Goal: Information Seeking & Learning: Find specific fact

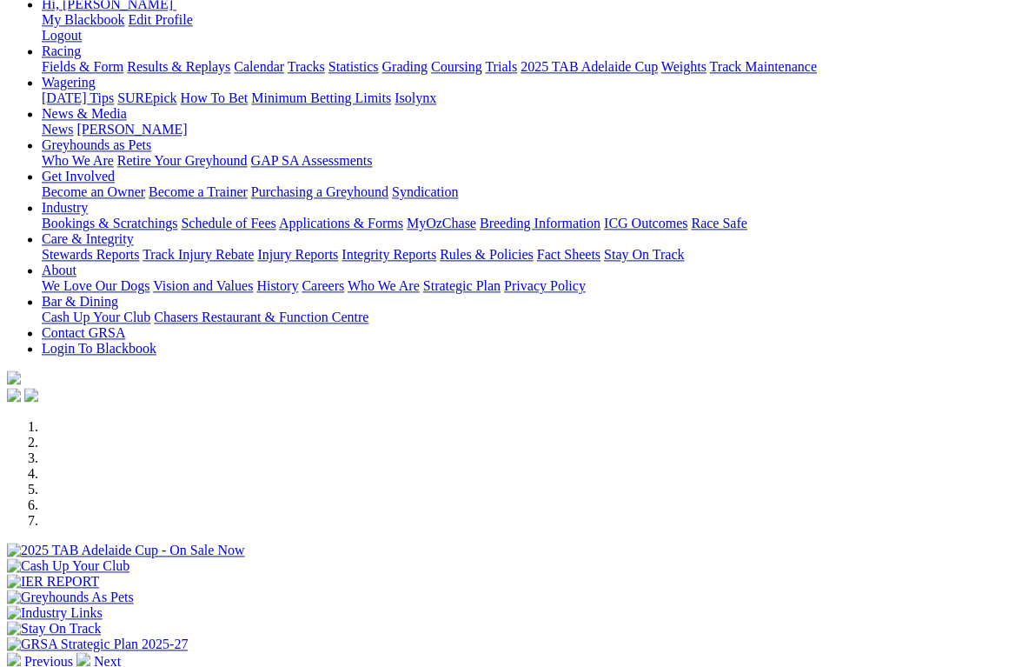
scroll to position [137, 0]
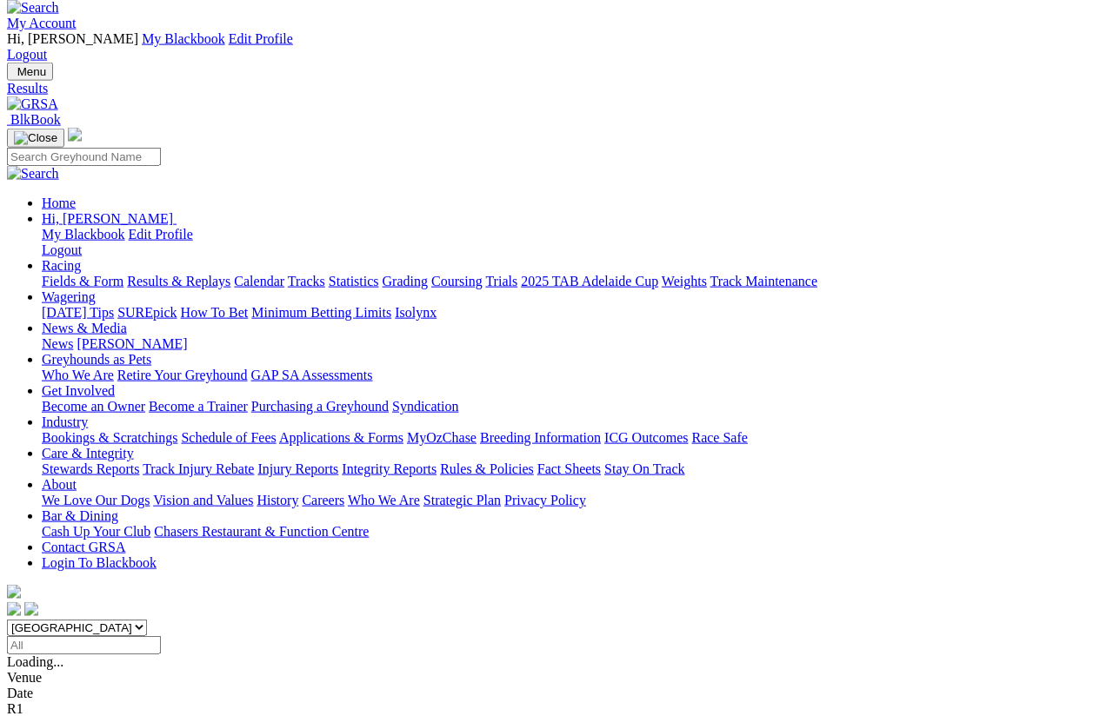
scroll to position [26, 0]
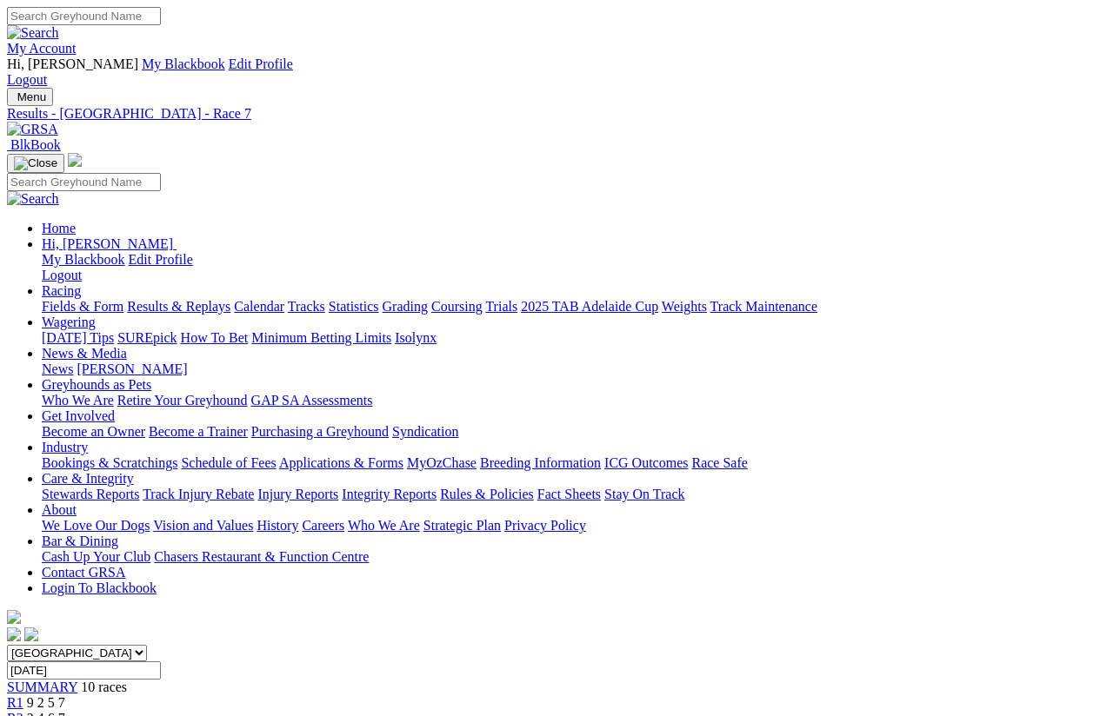
scroll to position [13, 0]
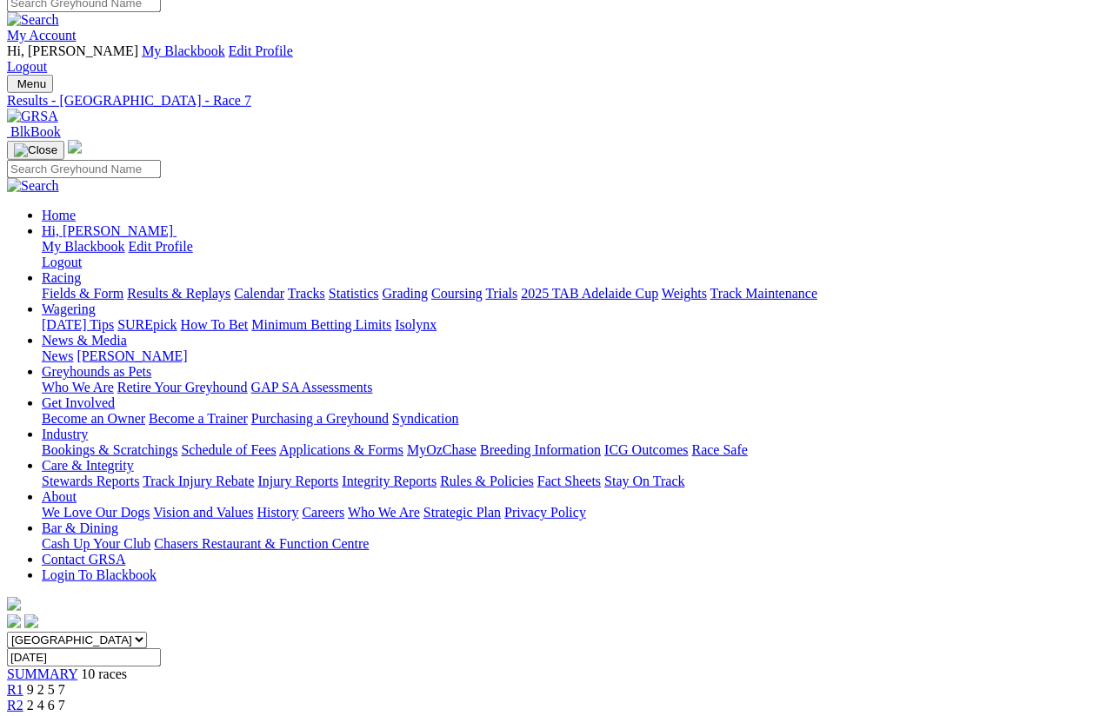
click at [23, 698] on link "R2" at bounding box center [15, 705] width 17 height 15
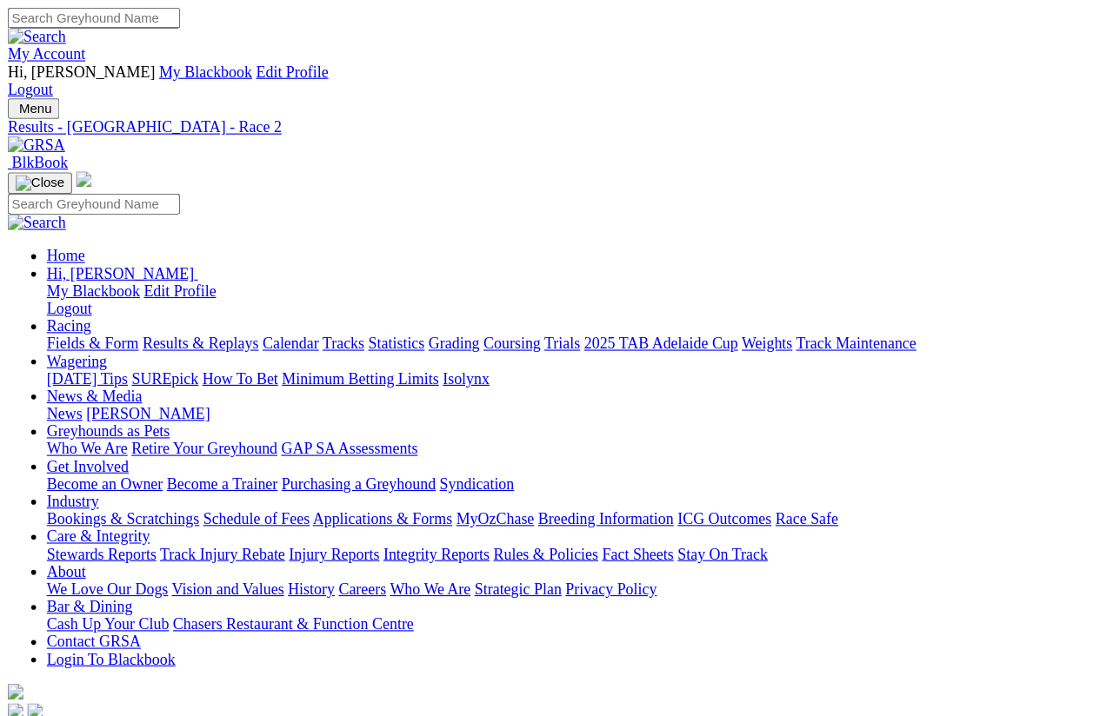
scroll to position [13, 0]
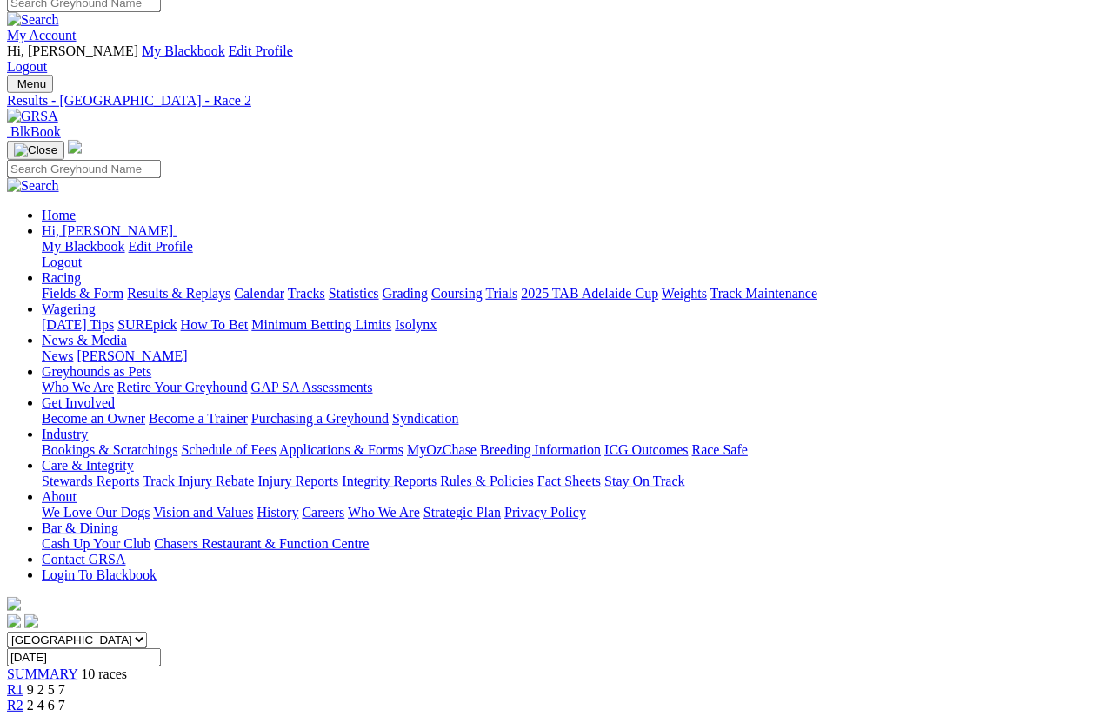
click at [23, 638] on link "R3" at bounding box center [15, 721] width 17 height 15
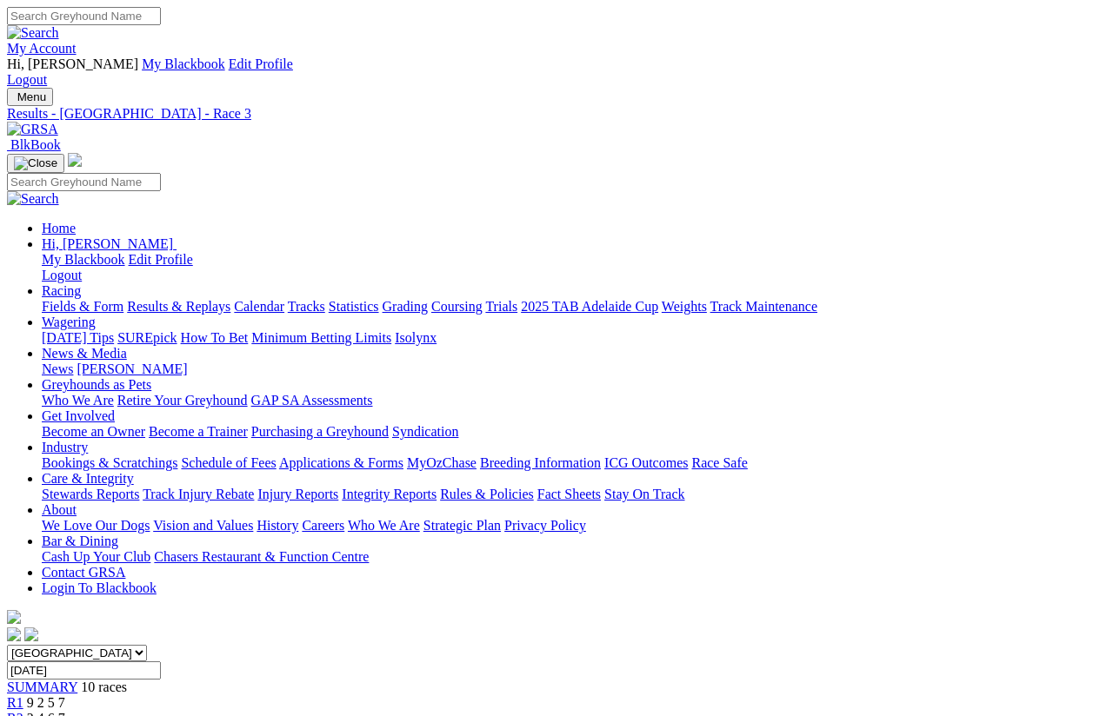
scroll to position [13, 0]
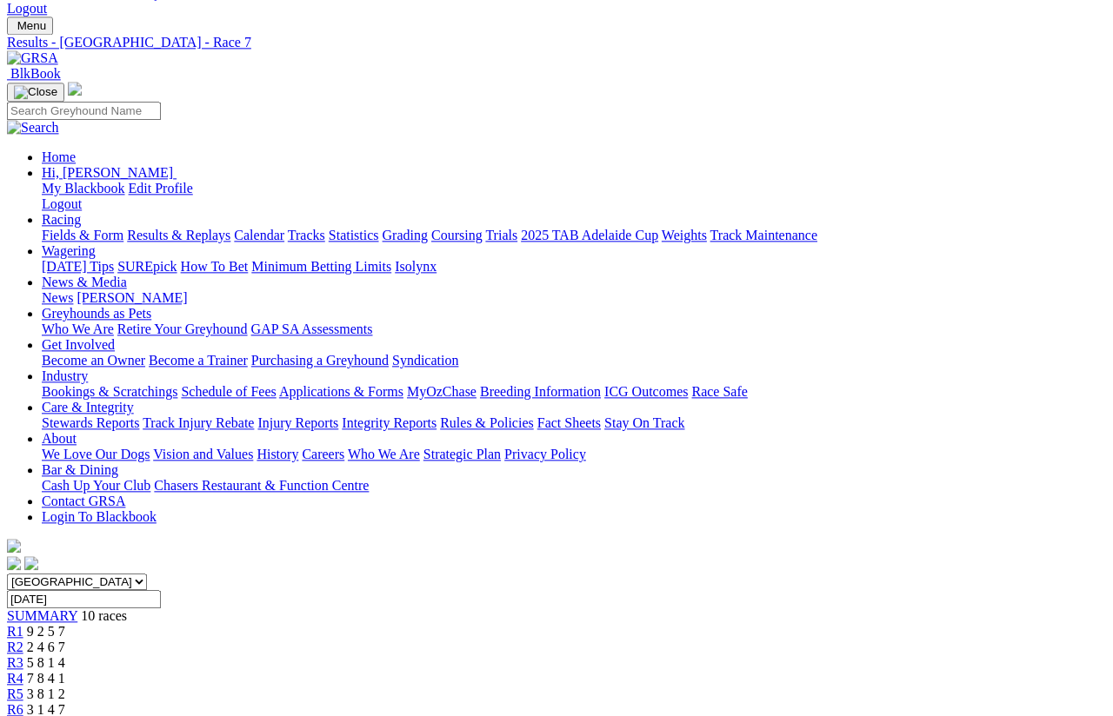
scroll to position [71, 0]
click at [230, 228] on link "Results & Replays" at bounding box center [178, 235] width 103 height 15
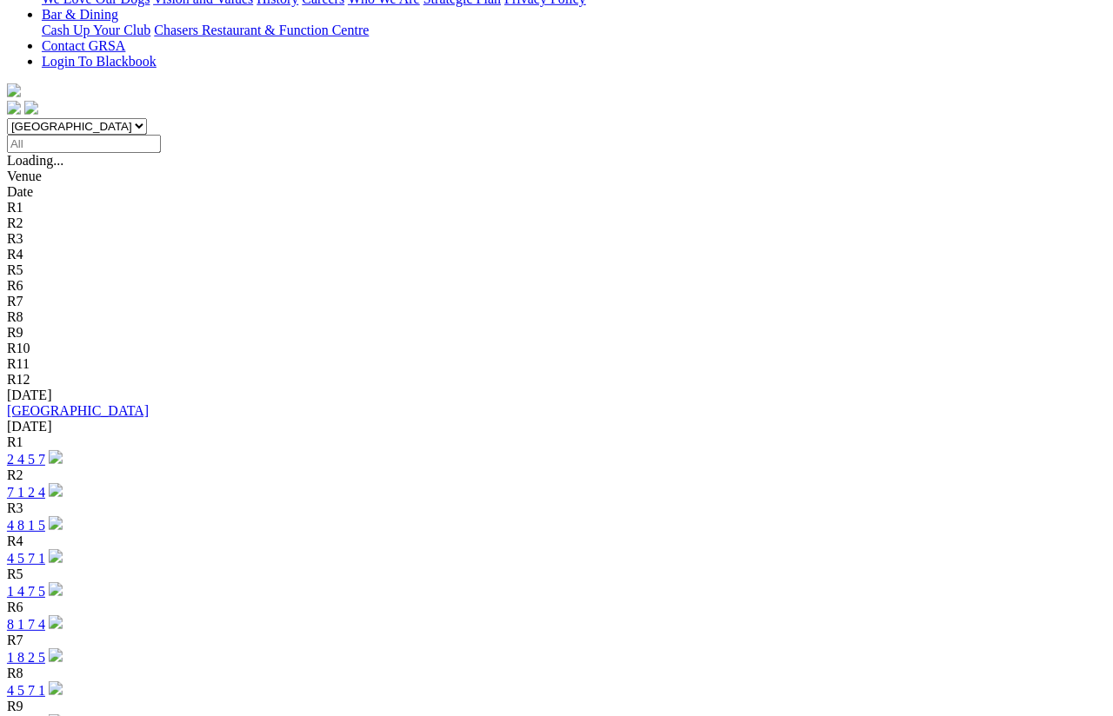
scroll to position [529, 4]
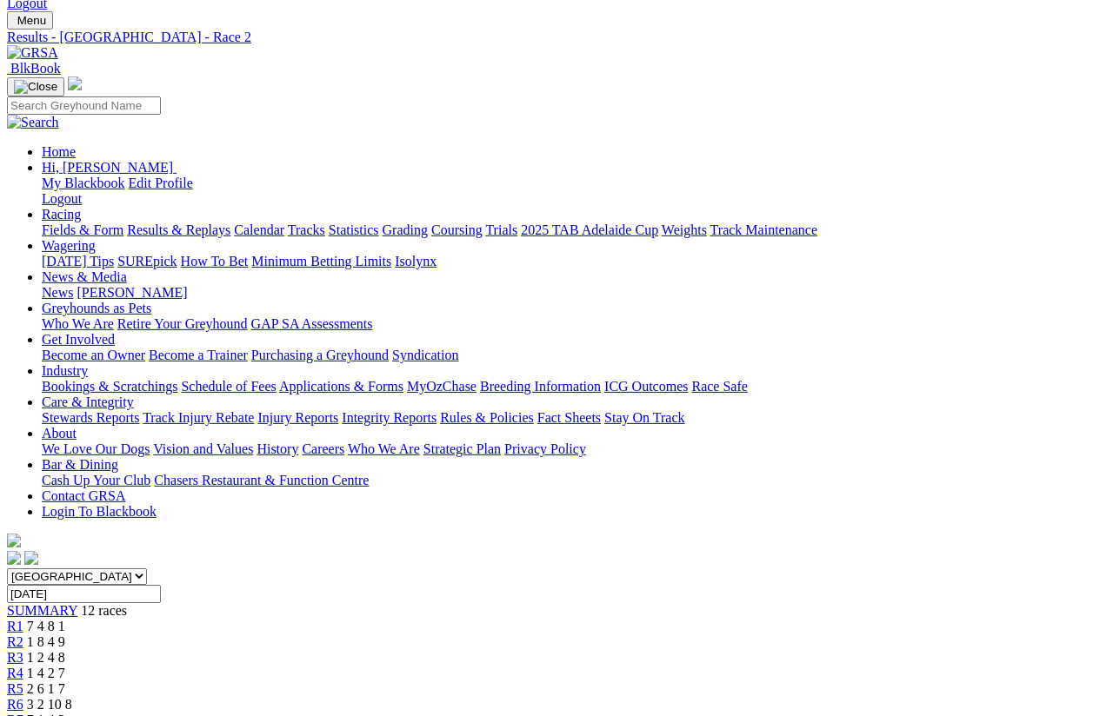
scroll to position [77, 0]
click at [23, 649] on span "R3" at bounding box center [15, 656] width 17 height 15
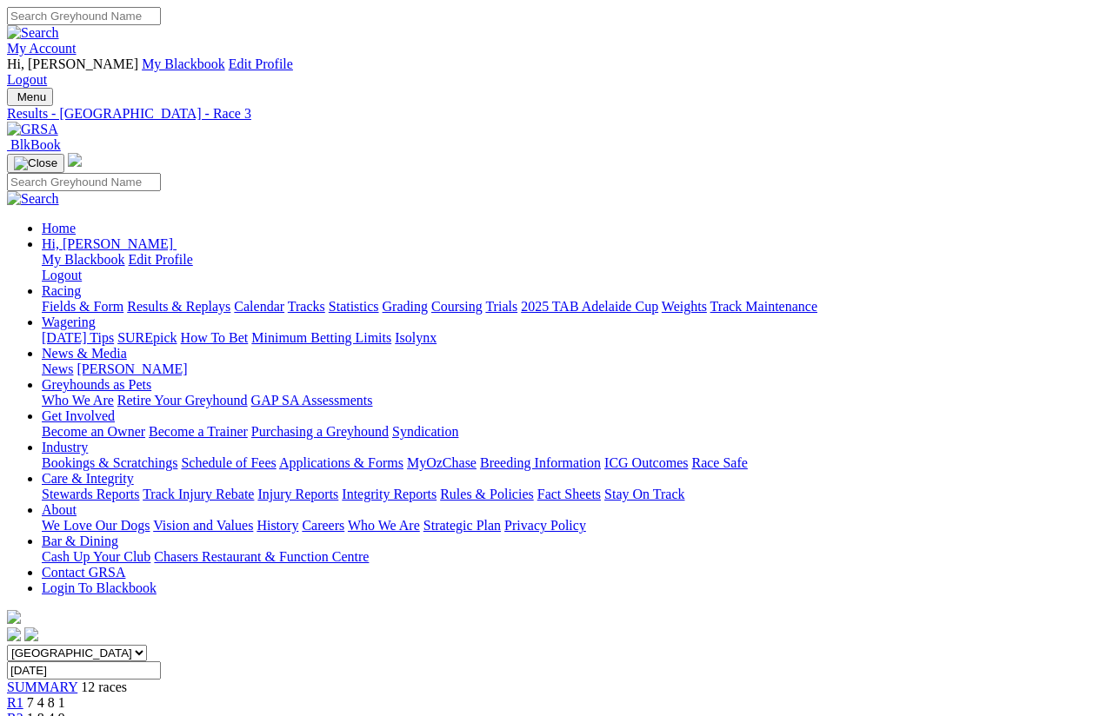
scroll to position [13, 0]
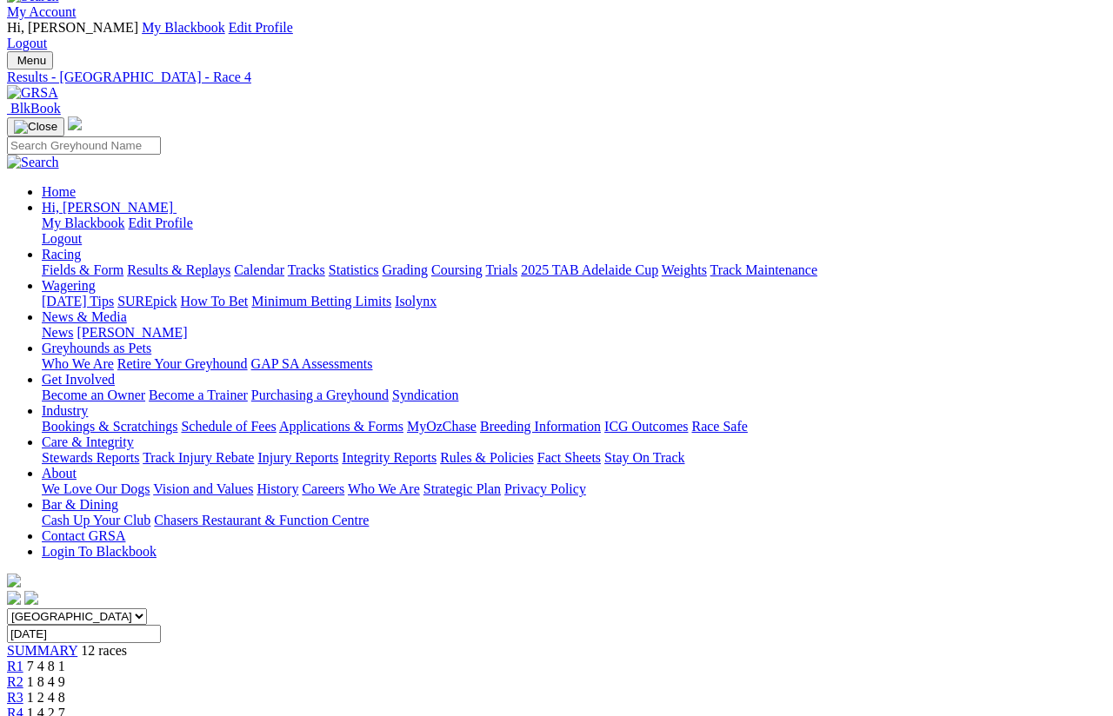
scroll to position [37, 0]
click at [23, 638] on link "R5" at bounding box center [15, 729] width 17 height 15
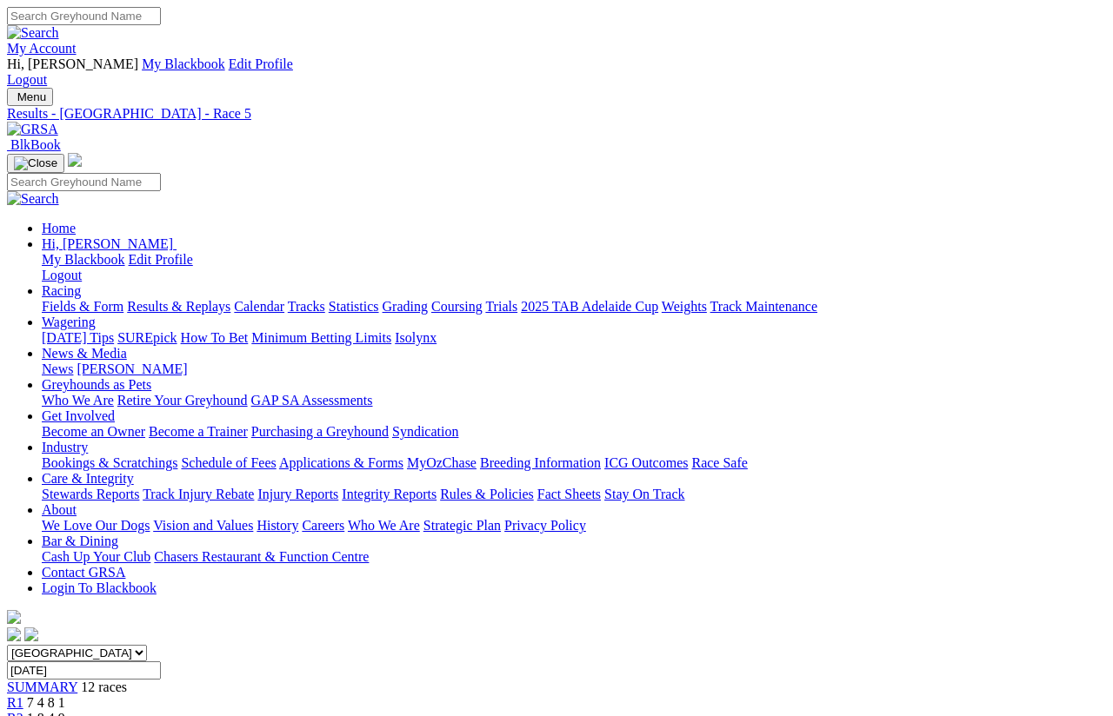
scroll to position [13, 0]
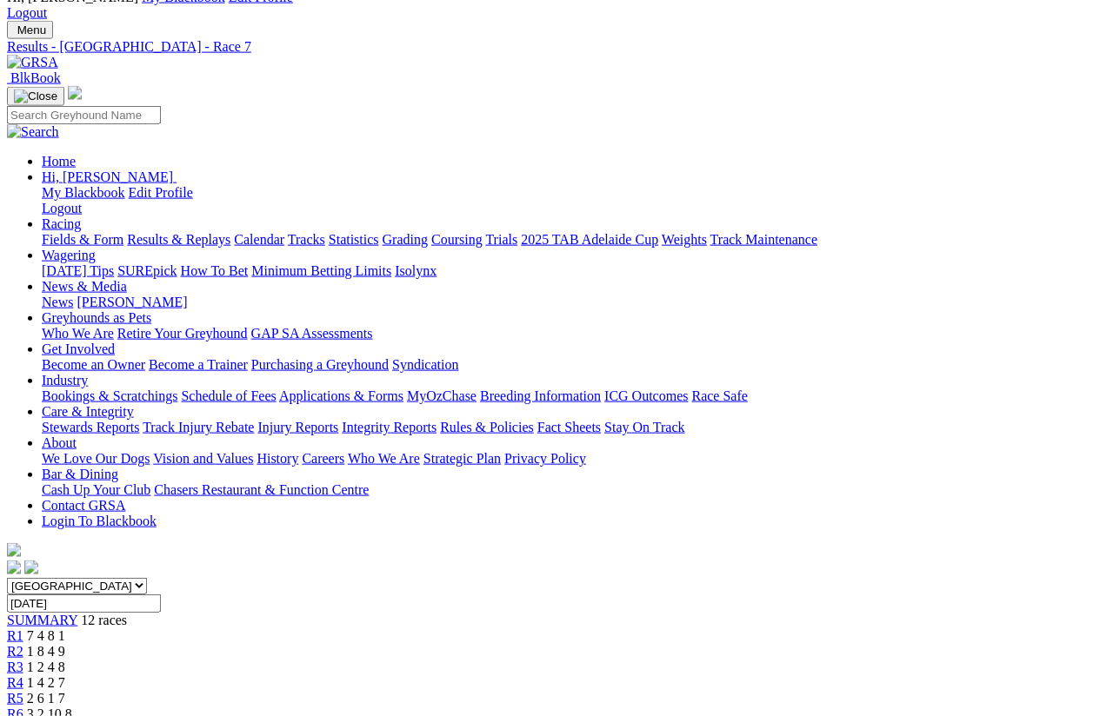
scroll to position [71, 0]
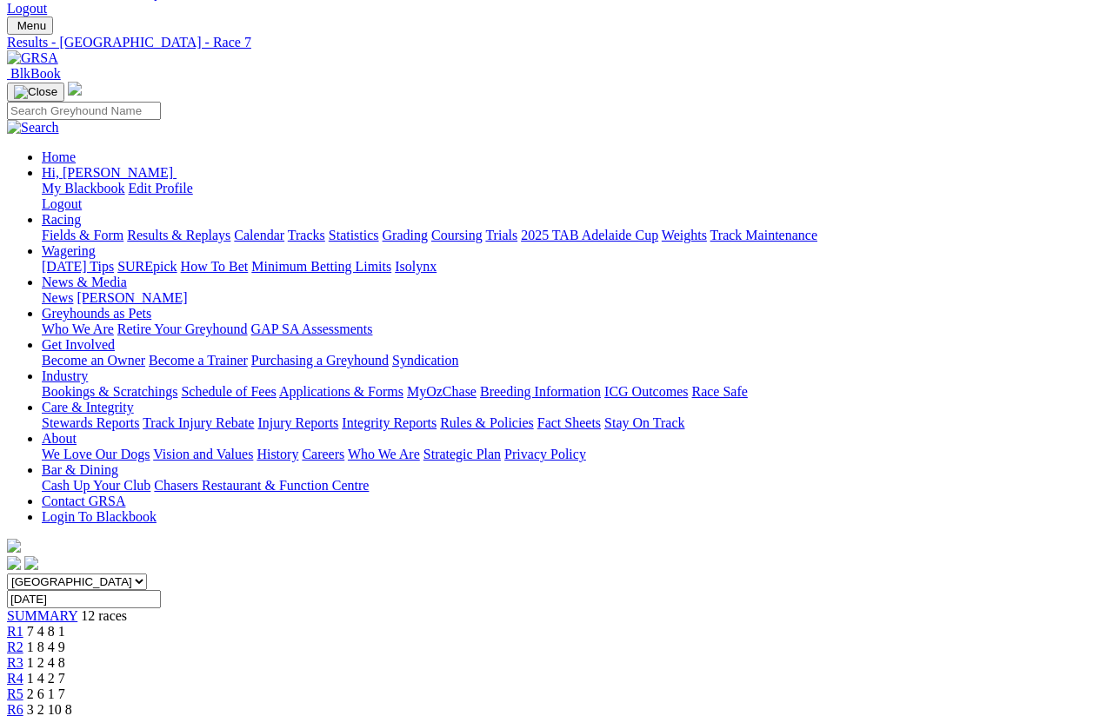
click at [23, 702] on link "R6" at bounding box center [15, 709] width 17 height 15
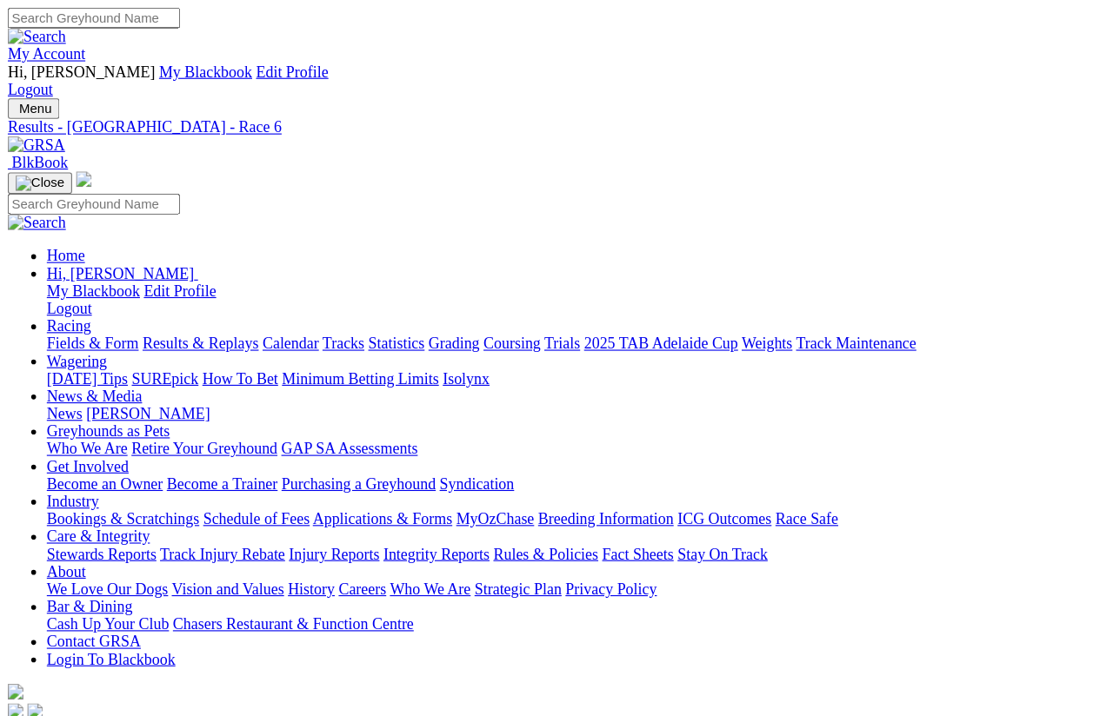
scroll to position [13, 0]
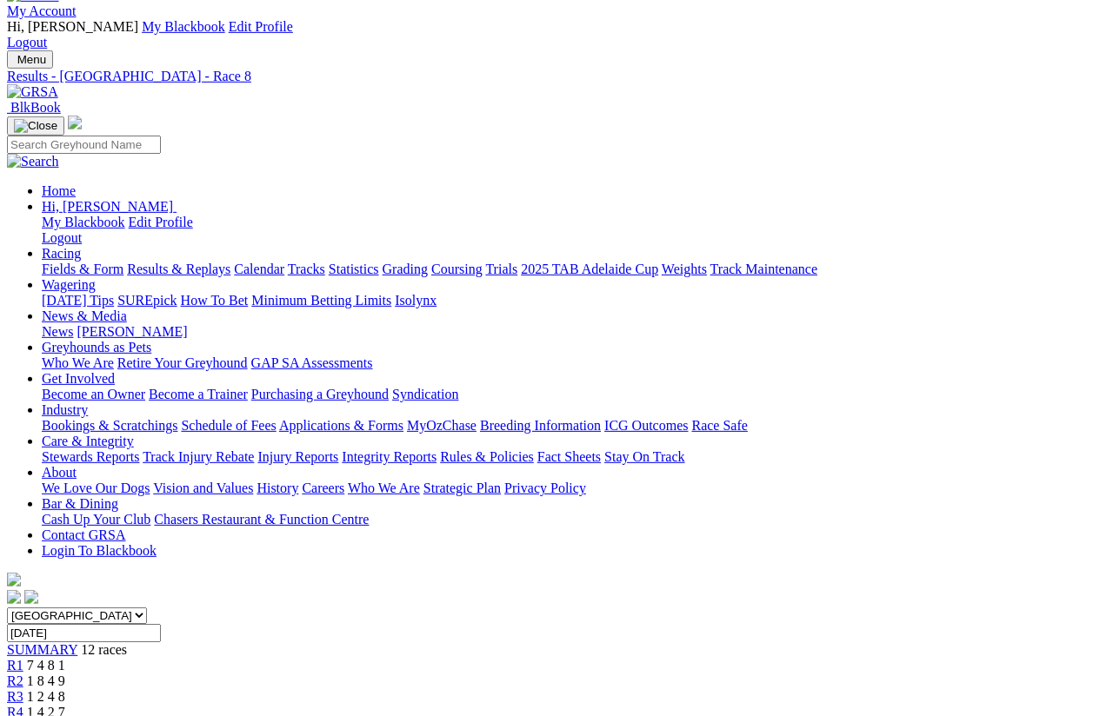
scroll to position [38, 0]
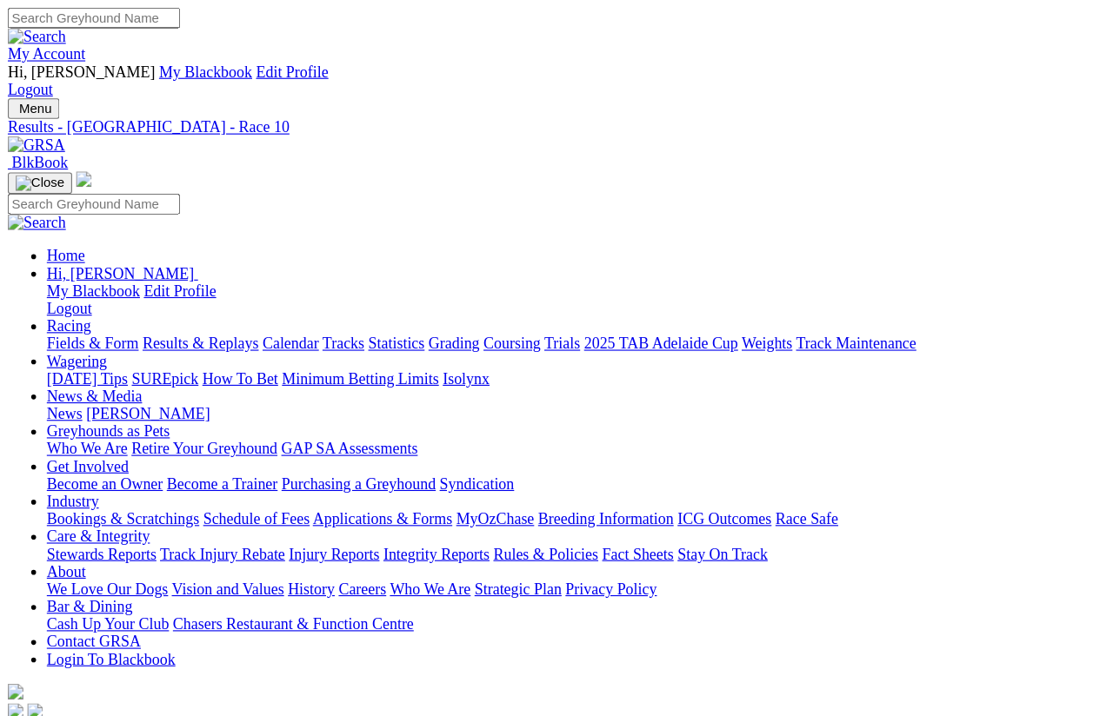
scroll to position [13, 0]
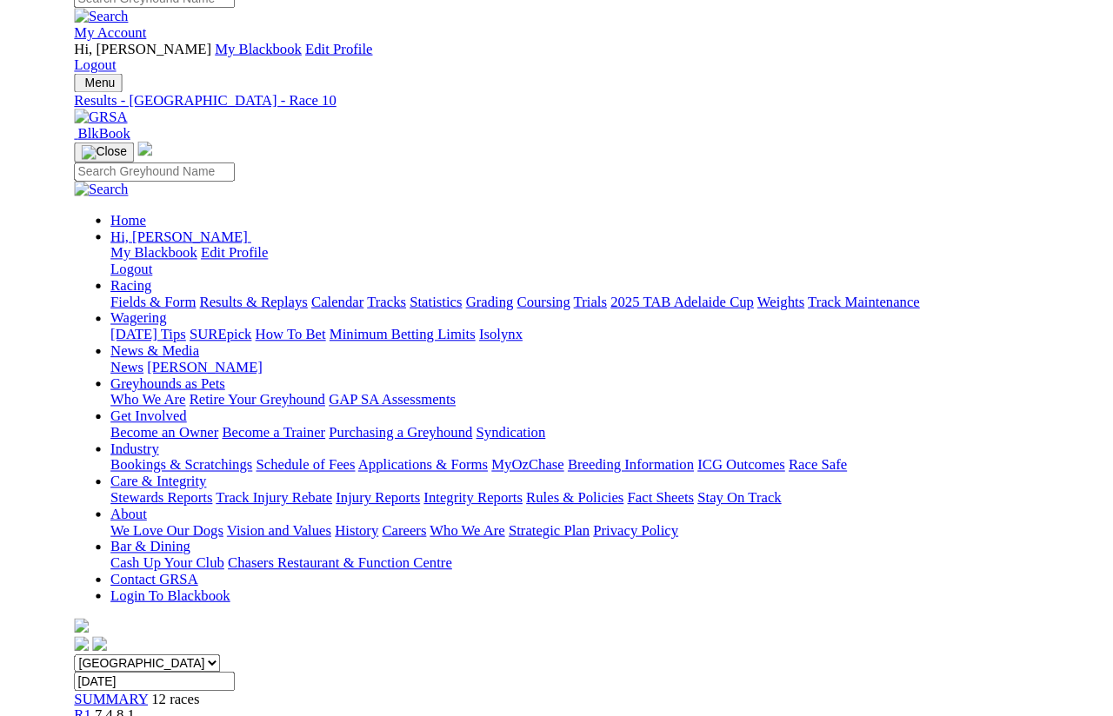
scroll to position [29, 0]
